Goal: Task Accomplishment & Management: Manage account settings

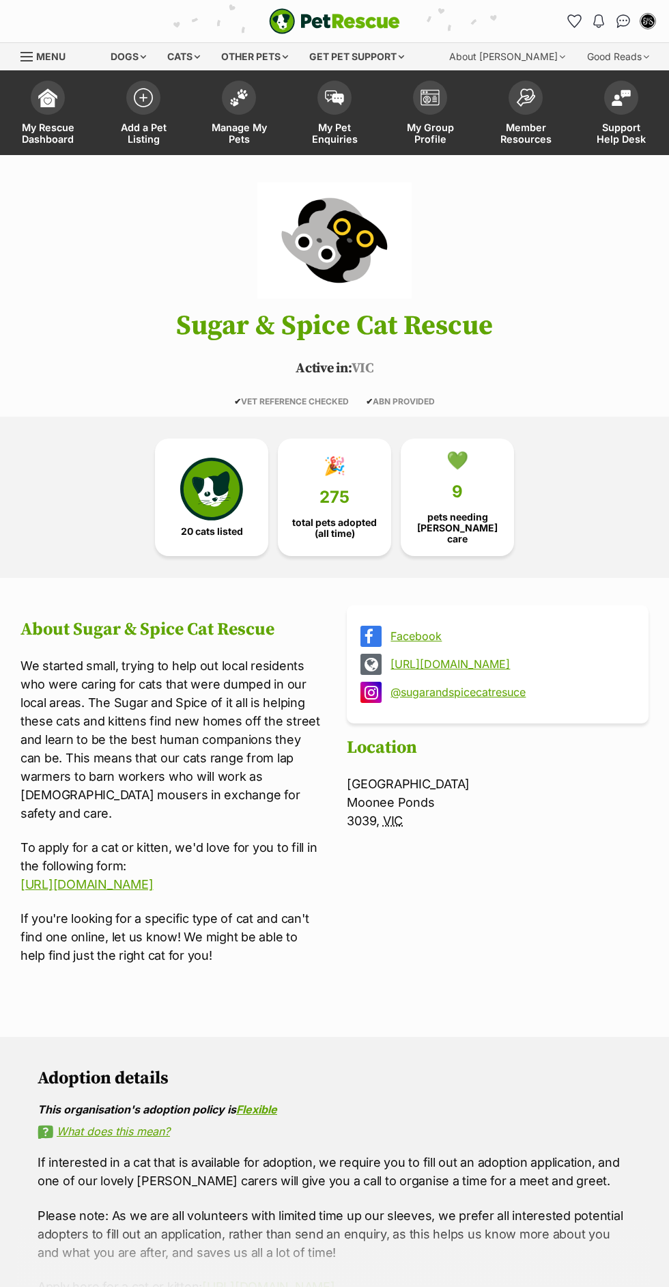
click at [263, 144] on span "Manage My Pets" at bounding box center [238, 133] width 61 height 23
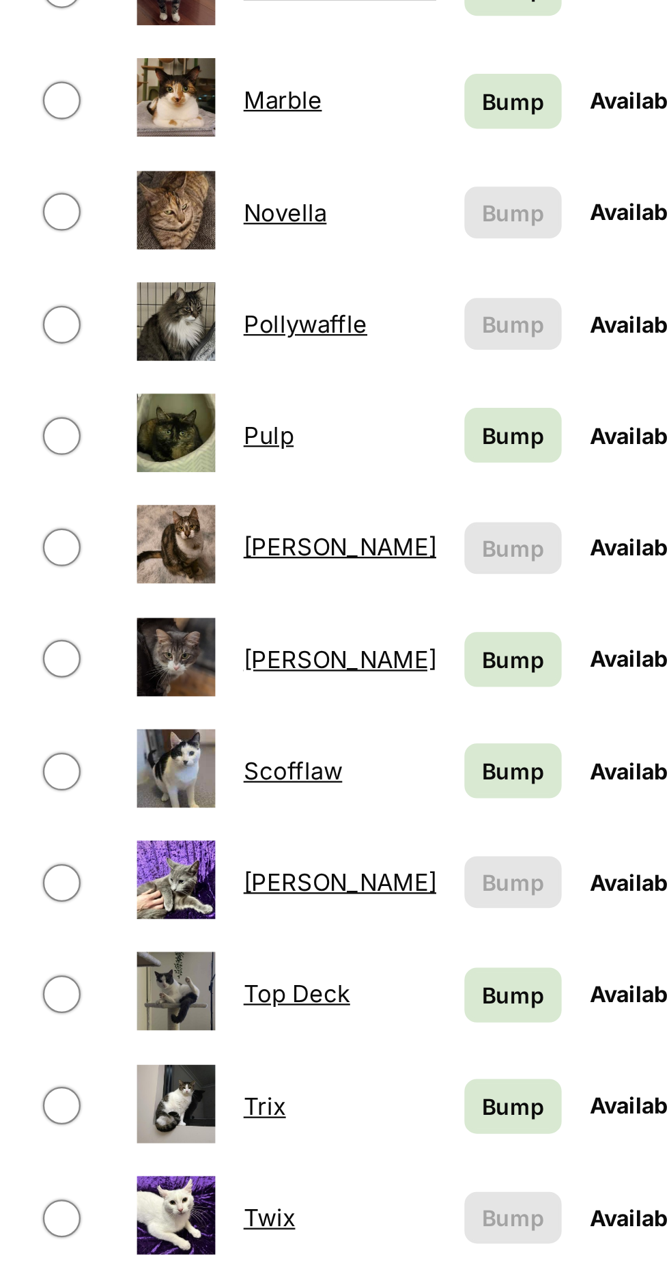
scroll to position [124, 0]
